Goal: Check status: Check status

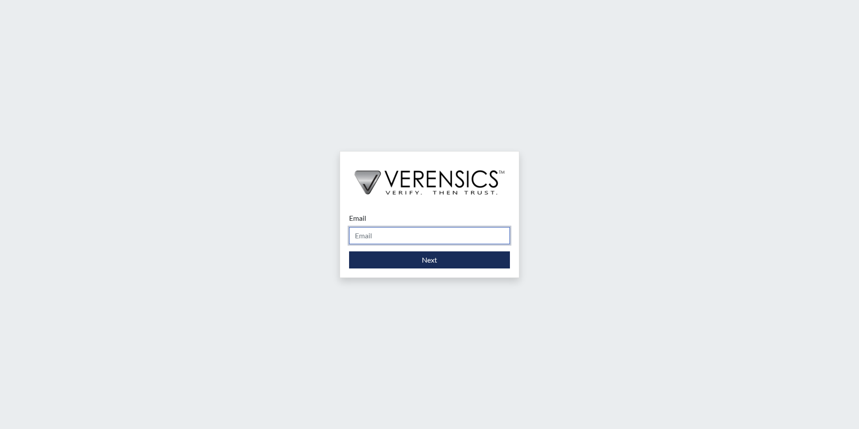
click at [402, 237] on input "Email" at bounding box center [429, 235] width 161 height 17
type input "[PERSON_NAME][EMAIL_ADDRESS][PERSON_NAME][DOMAIN_NAME]"
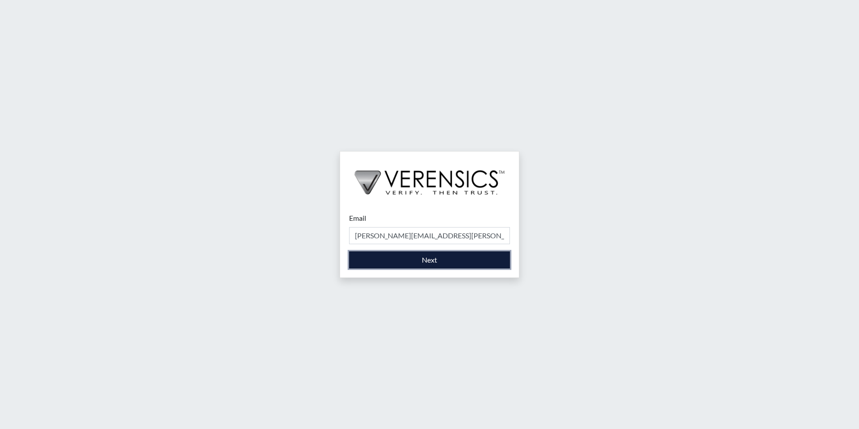
click at [402, 265] on button "Next" at bounding box center [429, 259] width 161 height 17
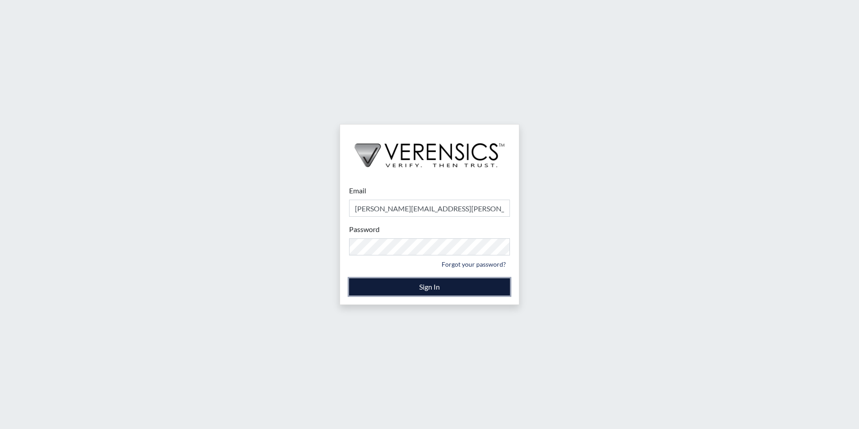
click at [400, 286] on button "Sign In" at bounding box center [429, 286] width 161 height 17
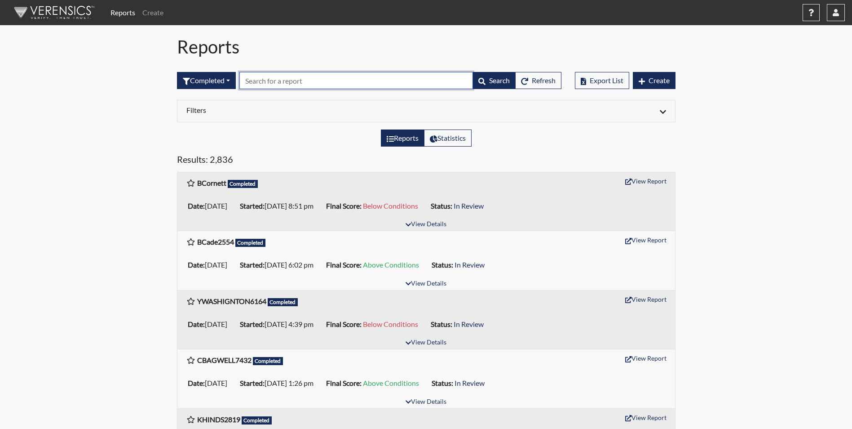
click at [267, 80] on input "text" at bounding box center [356, 80] width 234 height 17
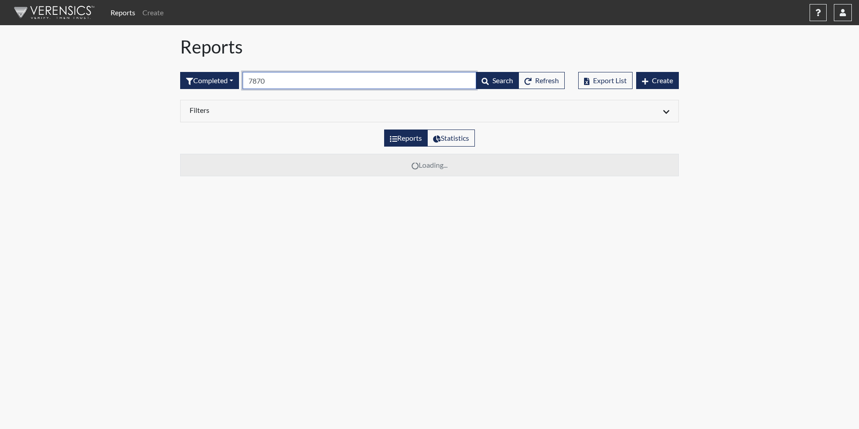
type input "7870"
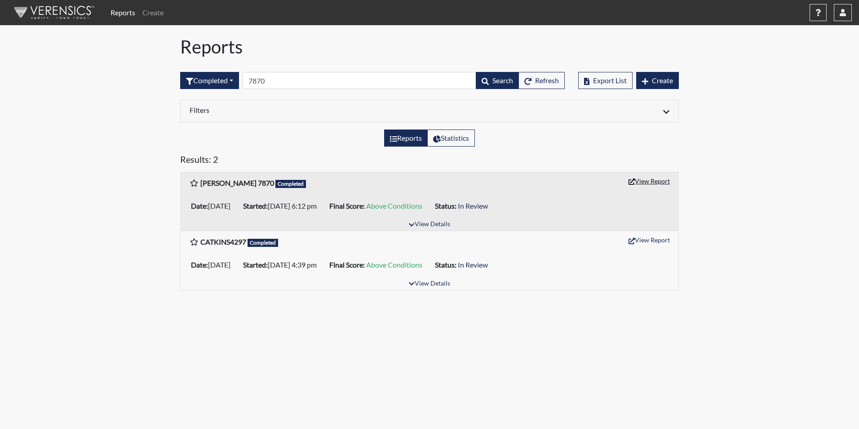
click at [646, 181] on button "View Report" at bounding box center [648, 181] width 49 height 14
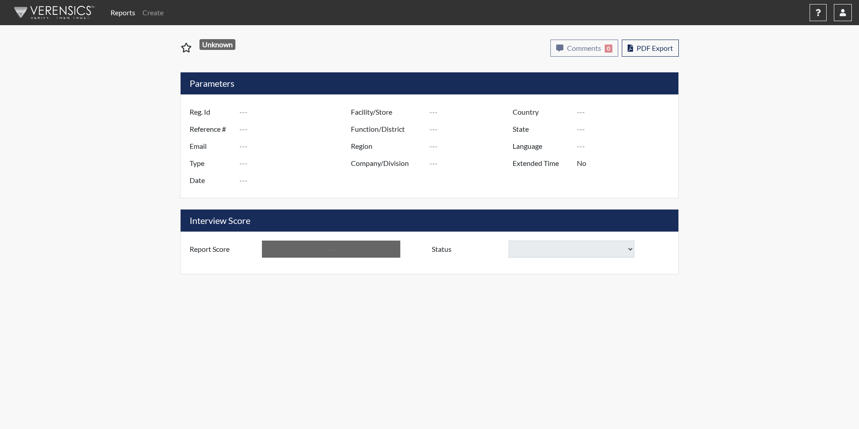
type input "[PERSON_NAME] 7870"
type input "51375"
type input "[PERSON_NAME][EMAIL_ADDRESS][DOMAIN_NAME]"
type input "Corrections Pre-Employment"
type input "[DATE]"
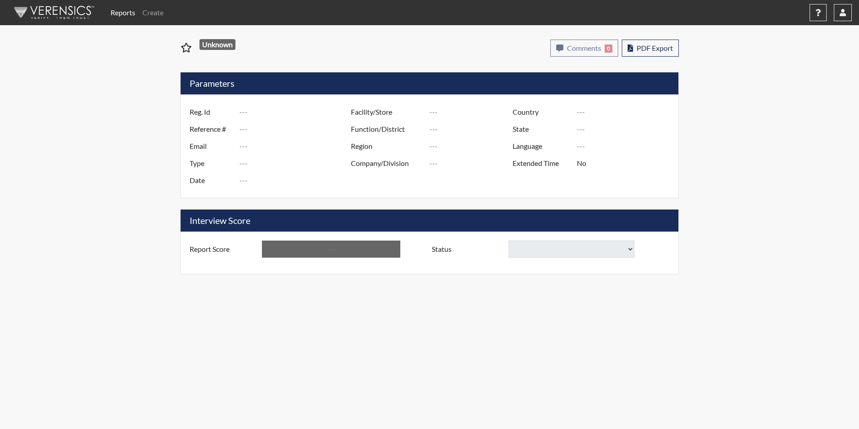
type input "[PERSON_NAME]"
type input "[GEOGRAPHIC_DATA]"
type input "[US_STATE]"
type input "English"
type input "Yes"
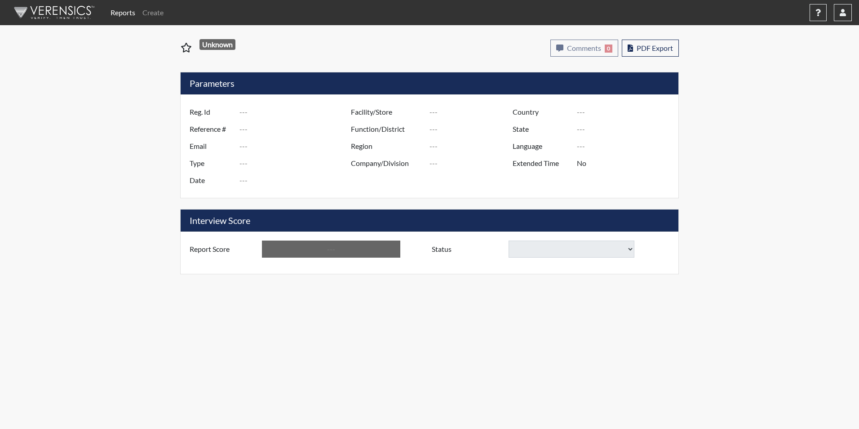
type input "Above Conditions"
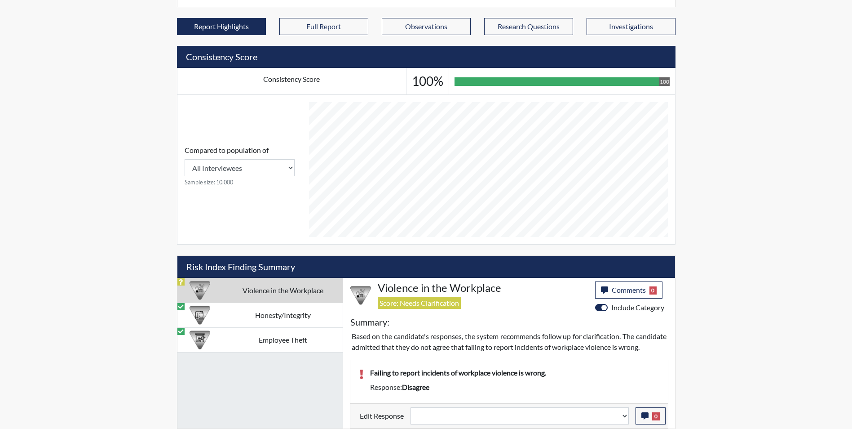
scroll to position [338, 0]
click at [441, 416] on select "Question is not relevant. Results will be updated. Reasonable explanation provi…" at bounding box center [520, 415] width 218 height 17
select select "reasonable-explanation-provided"
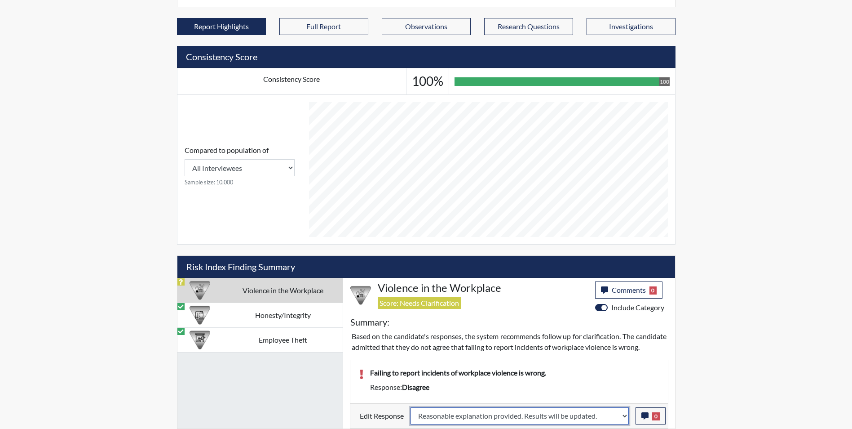
click at [411, 407] on select "Question is not relevant. Results will be updated. Reasonable explanation provi…" at bounding box center [520, 415] width 218 height 17
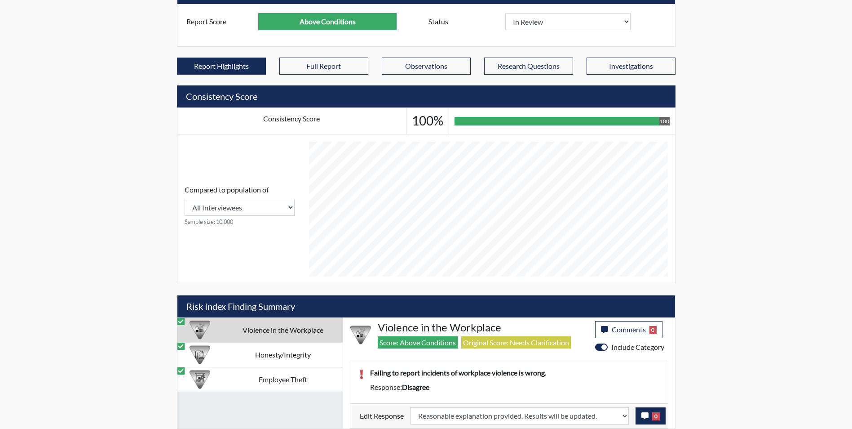
scroll to position [149, 373]
click at [645, 416] on icon "button" at bounding box center [644, 415] width 7 height 7
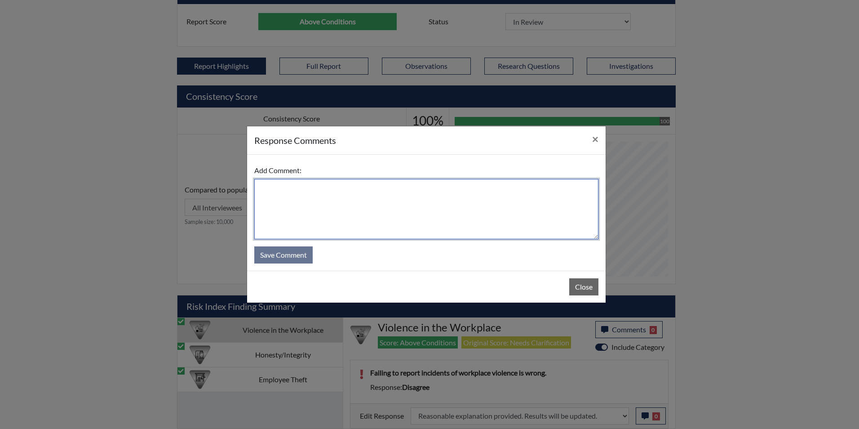
click at [318, 198] on textarea at bounding box center [426, 209] width 344 height 60
type textarea "Applicant agrees"
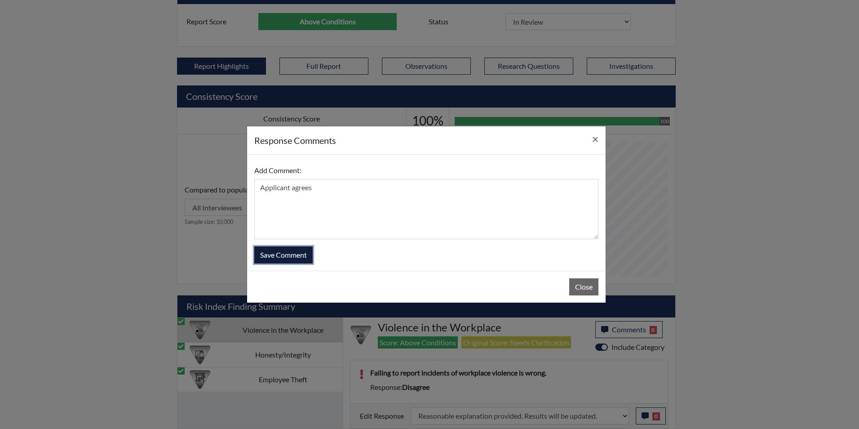
click at [287, 254] on button "Save Comment" at bounding box center [283, 254] width 58 height 17
